Goal: Transaction & Acquisition: Purchase product/service

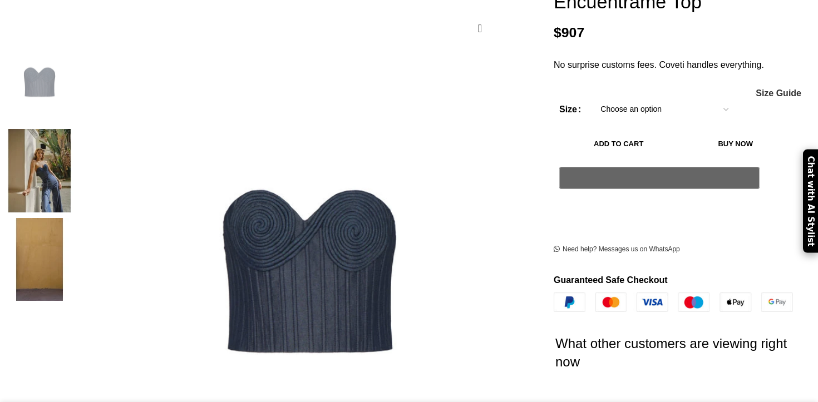
scroll to position [205, 0]
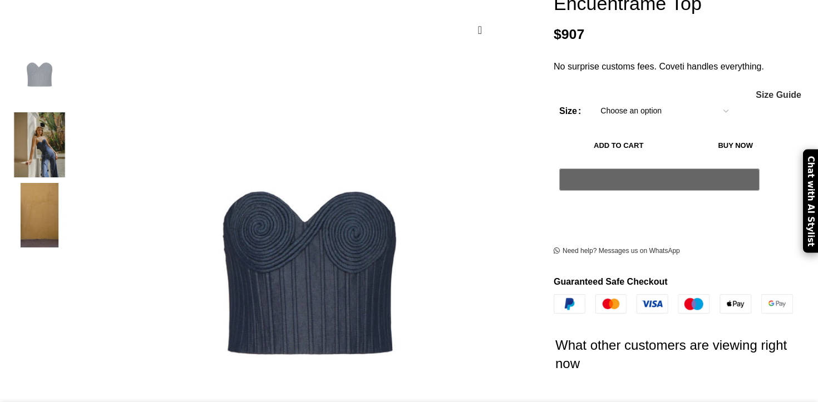
click at [73, 146] on img "2 / 3" at bounding box center [40, 144] width 68 height 65
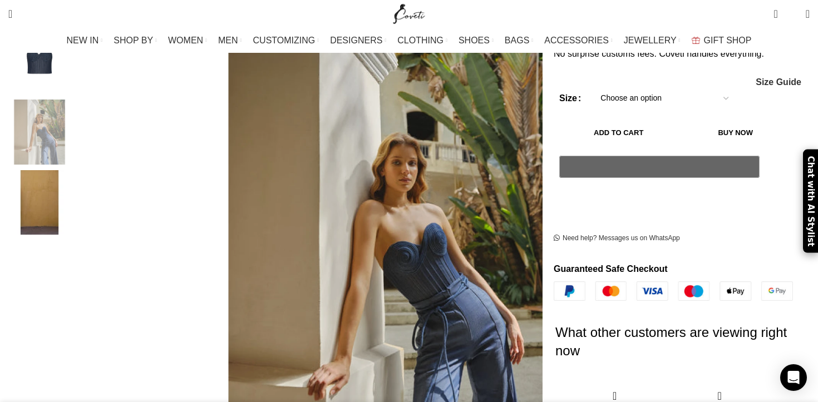
scroll to position [151, 0]
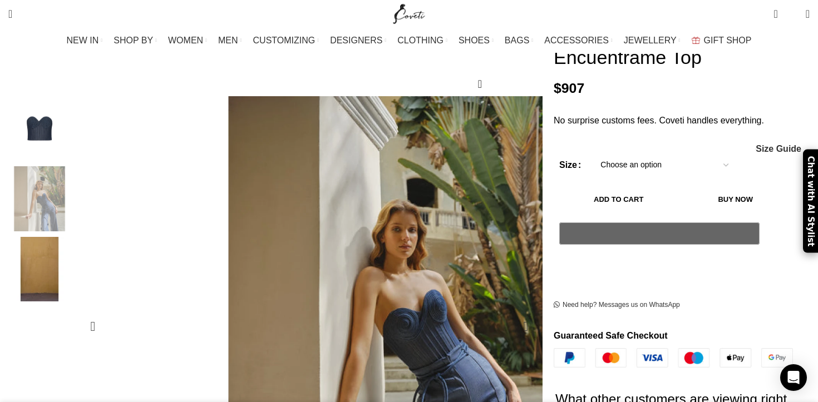
click at [488, 265] on figure "2 / 3" at bounding box center [401, 326] width 461 height 461
click at [522, 270] on div "Add to wishlist Click to enlarge" at bounding box center [273, 384] width 546 height 714
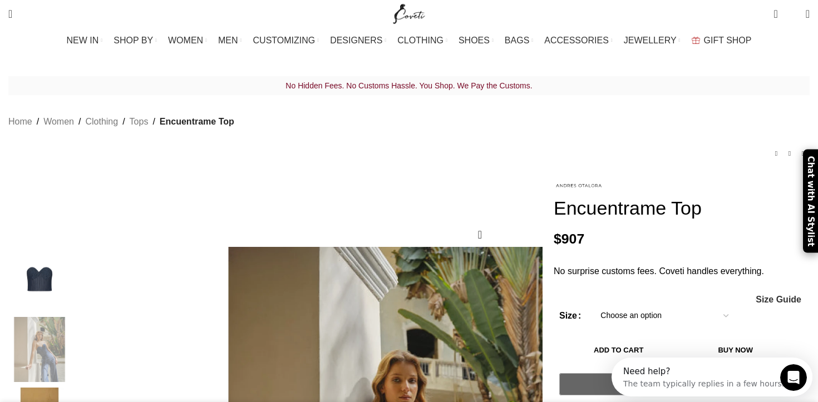
scroll to position [0, 0]
copy div "Click to enlarge Encuentrame Top"
drag, startPoint x: 726, startPoint y: 191, endPoint x: 522, endPoint y: 170, distance: 205.4
click at [648, 159] on div "No Hidden Fees. No Customs Hassle. You Shop. We Pay the Customs. Home Women Clo…" at bounding box center [409, 126] width 802 height 101
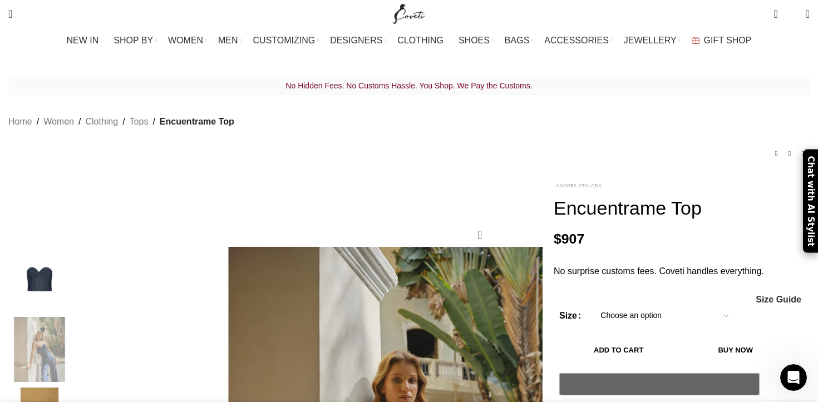
copy div "Encuentrame Top"
drag, startPoint x: 715, startPoint y: 201, endPoint x: 532, endPoint y: 168, distance: 186.6
